Goal: Task Accomplishment & Management: Use online tool/utility

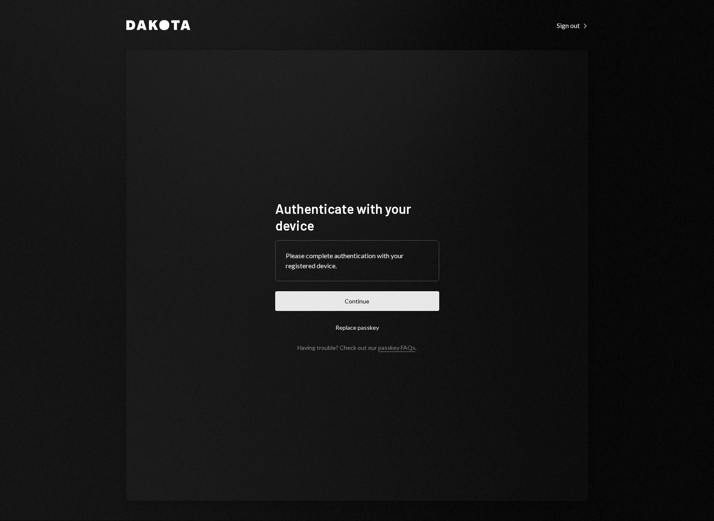
click at [379, 307] on button "Continue" at bounding box center [357, 301] width 164 height 20
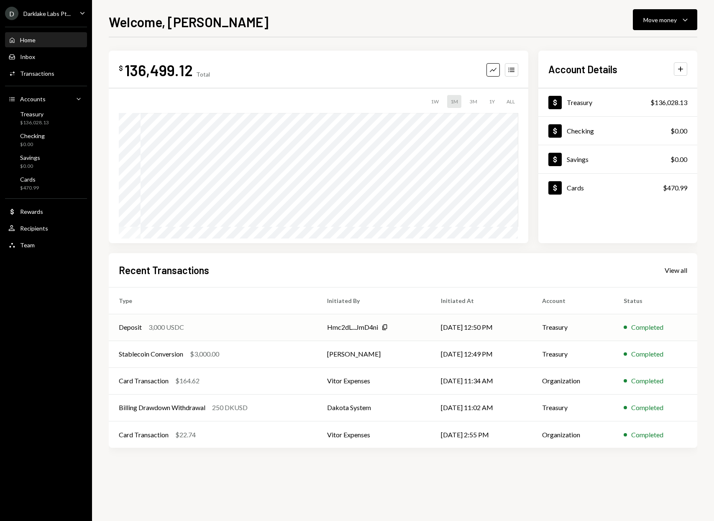
click at [270, 323] on div "Deposit 3,000 USDC" at bounding box center [213, 327] width 188 height 10
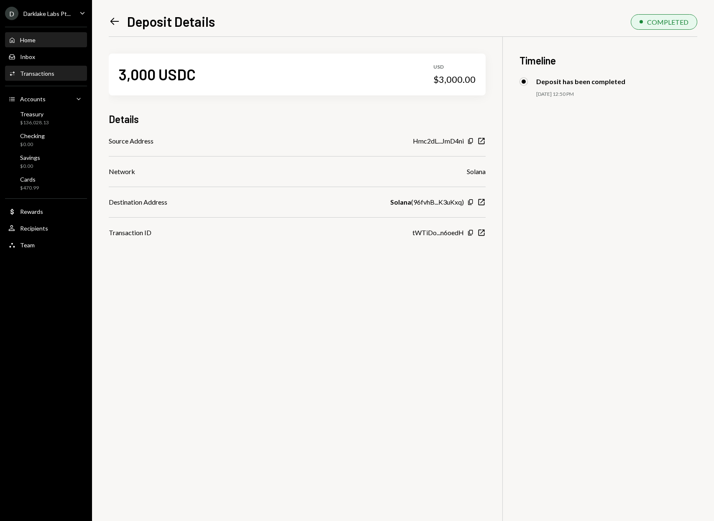
click at [49, 36] on div "Home Home" at bounding box center [45, 40] width 75 height 8
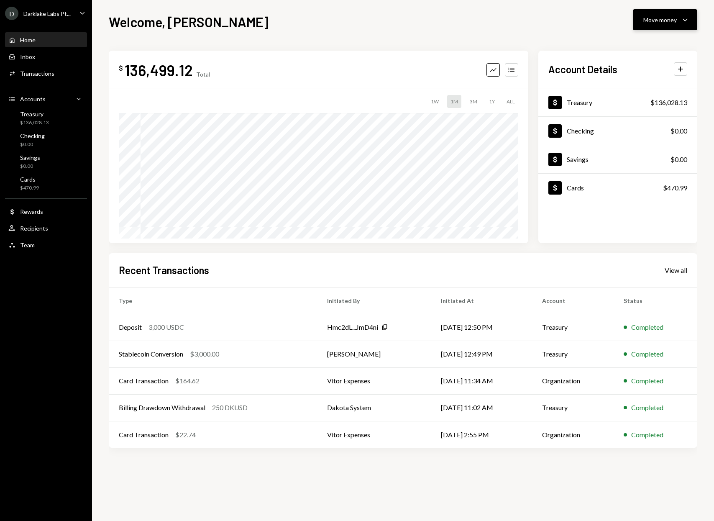
click at [648, 27] on button "Move money Caret Down" at bounding box center [665, 19] width 64 height 21
click at [635, 43] on div "Send" at bounding box center [658, 45] width 61 height 9
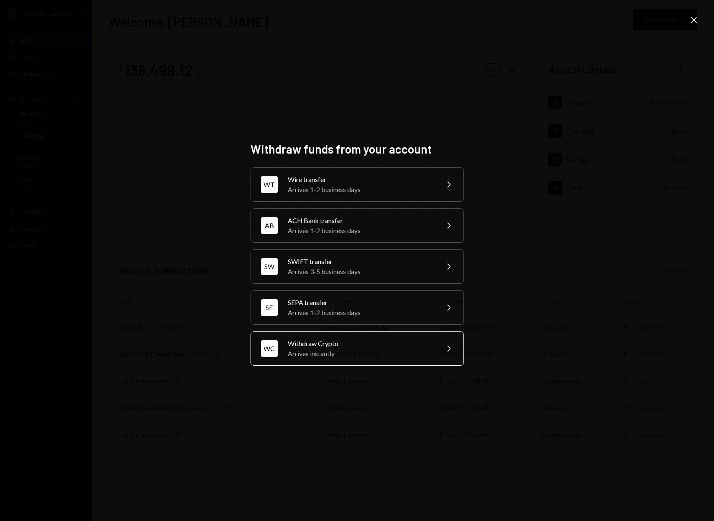
click at [317, 343] on div "Withdraw Crypto" at bounding box center [361, 343] width 146 height 10
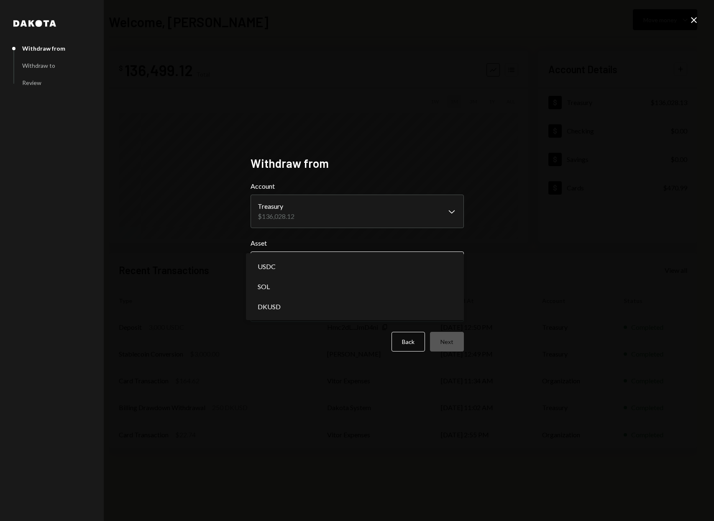
click at [285, 263] on body "D Darklake Labs Pt... Caret Down Home Home Inbox Inbox Activities Transactions …" at bounding box center [357, 260] width 714 height 521
select select "****"
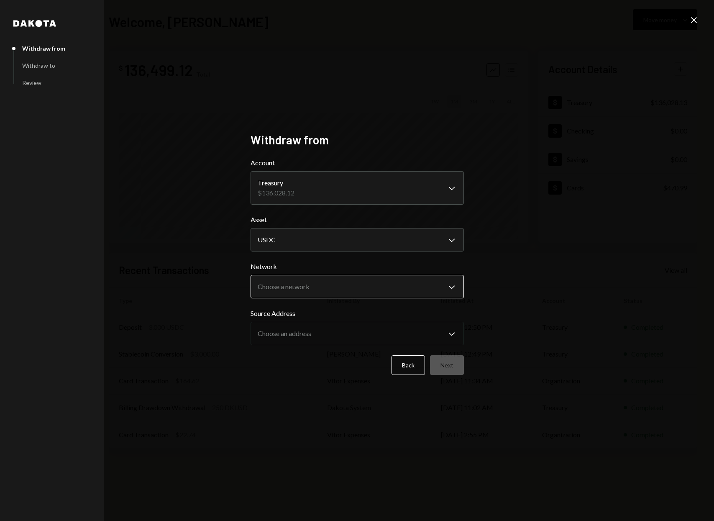
click at [279, 285] on body "D Darklake Labs Pt... Caret Down Home Home Inbox Inbox Activities Transactions …" at bounding box center [357, 260] width 714 height 521
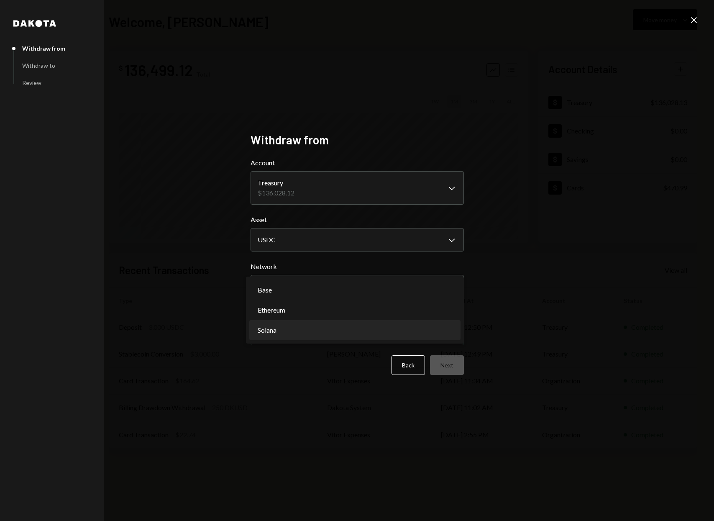
select select "**********"
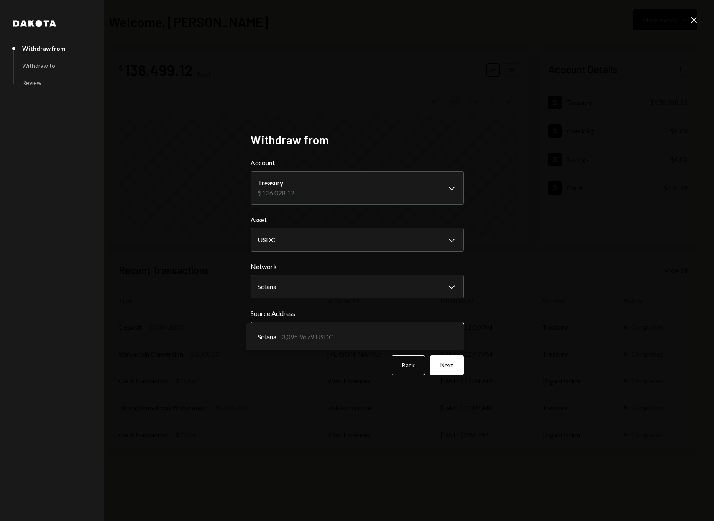
click at [277, 333] on body "D Darklake Labs Pt... Caret Down Home Home Inbox Inbox Activities Transactions …" at bounding box center [357, 260] width 714 height 521
click at [446, 364] on button "Next" at bounding box center [447, 365] width 34 height 20
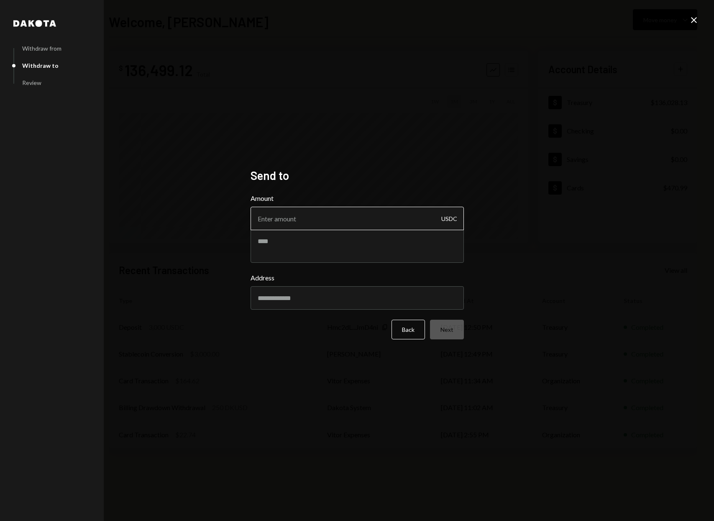
click at [285, 212] on input "Amount" at bounding box center [357, 218] width 213 height 23
click at [259, 297] on input "Address" at bounding box center [357, 297] width 213 height 23
paste input "**********"
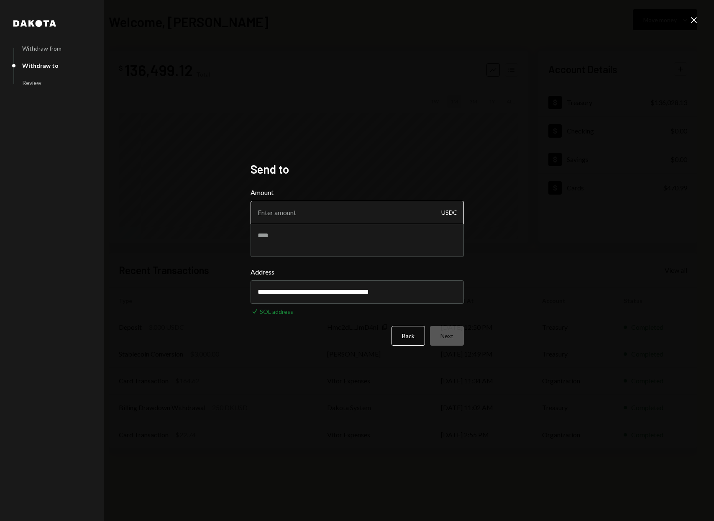
type input "**********"
click at [292, 205] on input "Amount" at bounding box center [357, 212] width 213 height 23
type input "3000"
click at [294, 242] on textarea at bounding box center [357, 239] width 213 height 33
type textarea "**********"
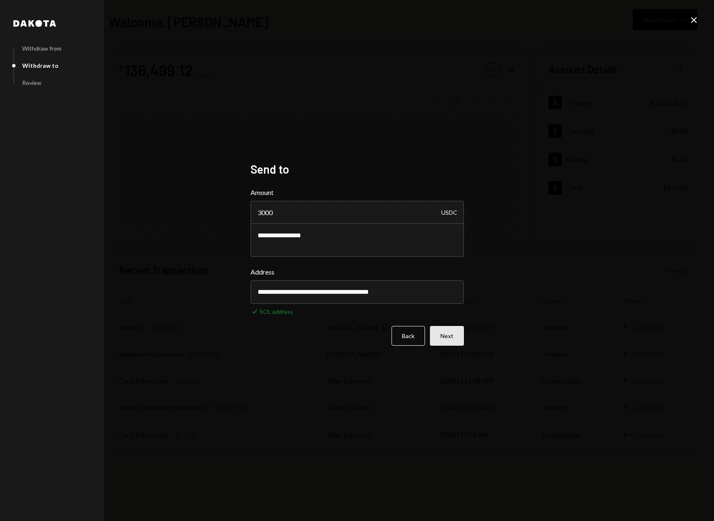
click at [447, 337] on button "Next" at bounding box center [447, 336] width 34 height 20
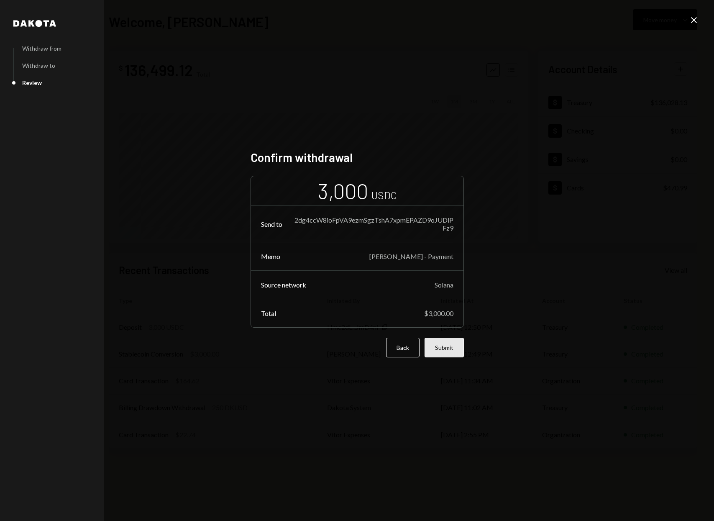
click at [449, 348] on button "Submit" at bounding box center [444, 348] width 39 height 20
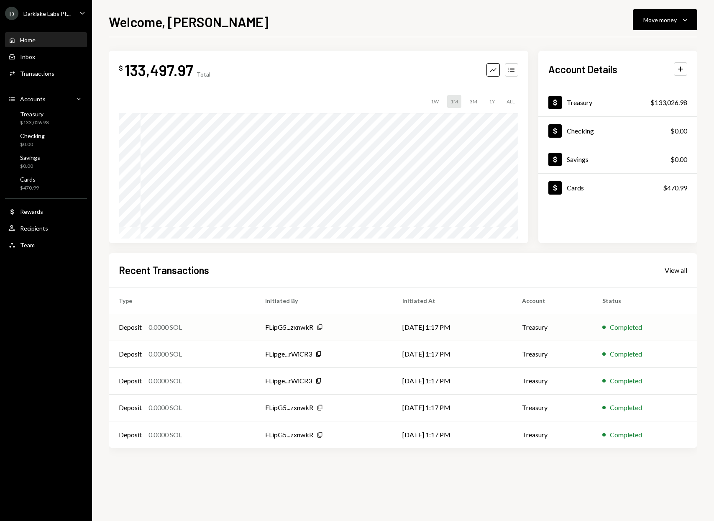
click at [328, 328] on div "FLipG5...zxnwkR Copy" at bounding box center [323, 327] width 117 height 10
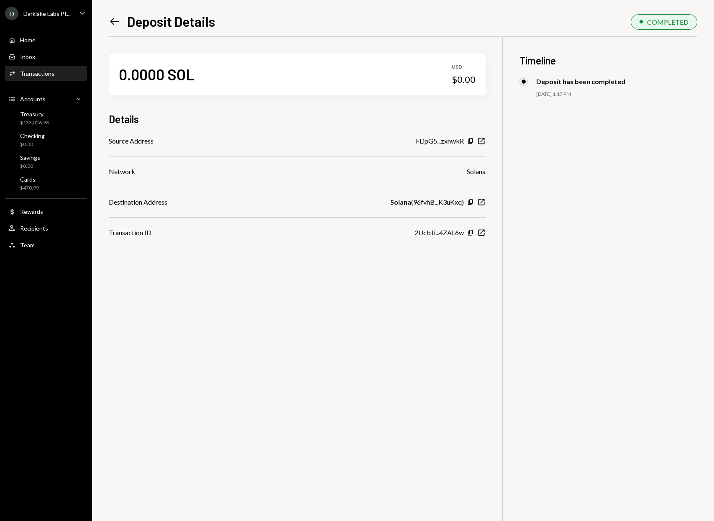
click at [110, 22] on icon "Left Arrow" at bounding box center [115, 21] width 12 height 12
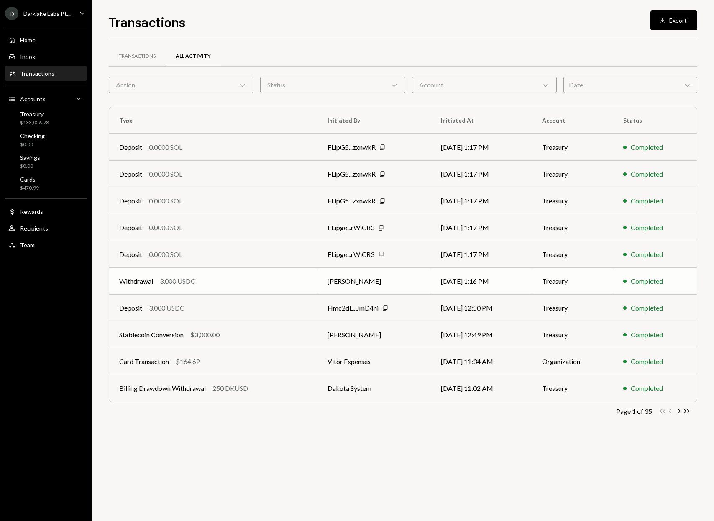
click at [242, 277] on div "Withdrawal 3,000 USDC" at bounding box center [213, 281] width 188 height 10
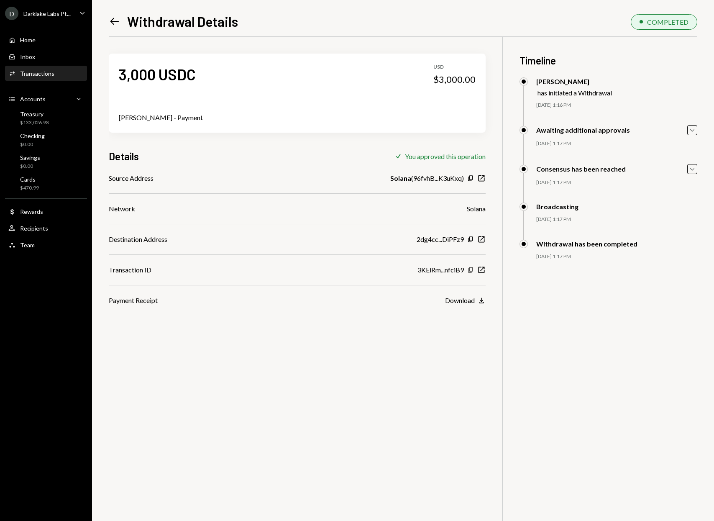
click at [471, 271] on icon "Copy" at bounding box center [470, 269] width 7 height 7
